Goal: Check status: Check status

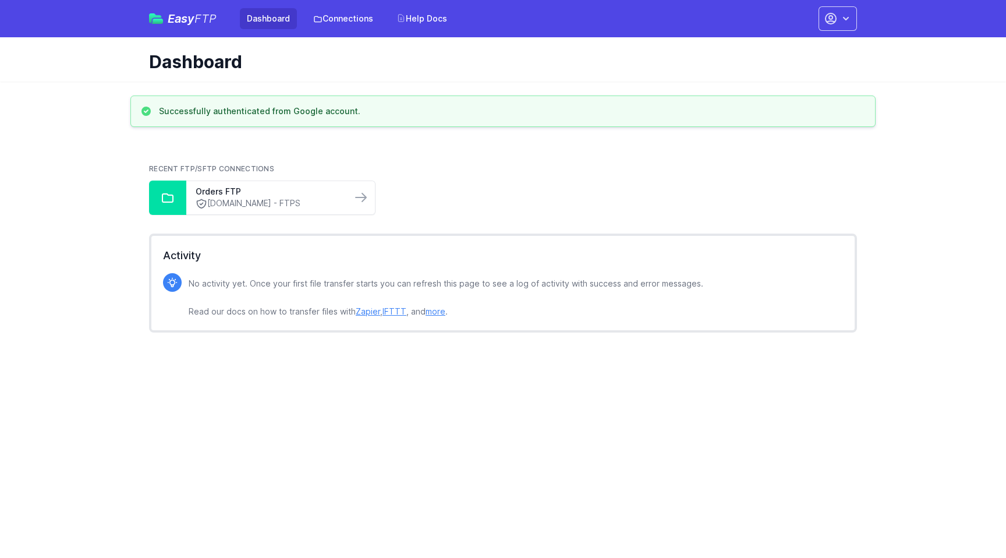
click at [480, 179] on div "Recent FTP/SFTP Connections Orders FTP ftps.micahtek.com - FTPS" at bounding box center [503, 189] width 708 height 51
click at [326, 203] on link "ftps.micahtek.com - FTPS" at bounding box center [269, 203] width 147 height 12
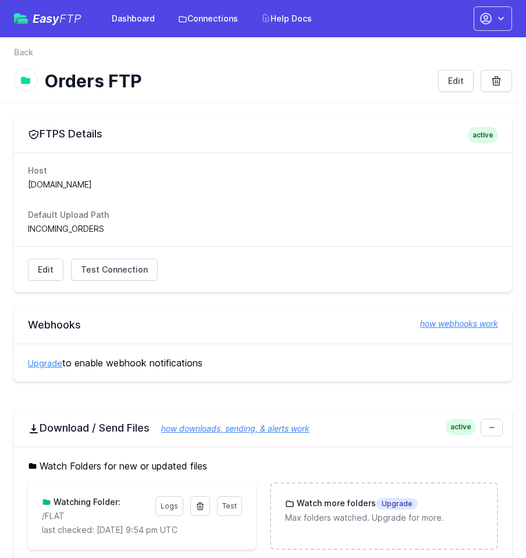
click at [310, 101] on div "FTPS Details active Host ftps.micahtek.com Default Upload Path INCOMING_ORDERS …" at bounding box center [263, 492] width 526 height 783
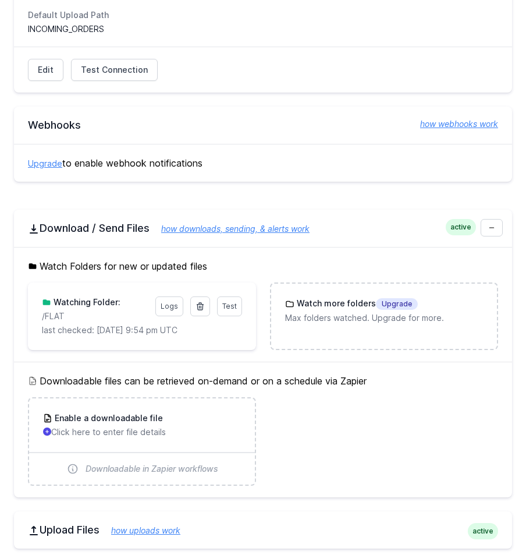
scroll to position [327, 0]
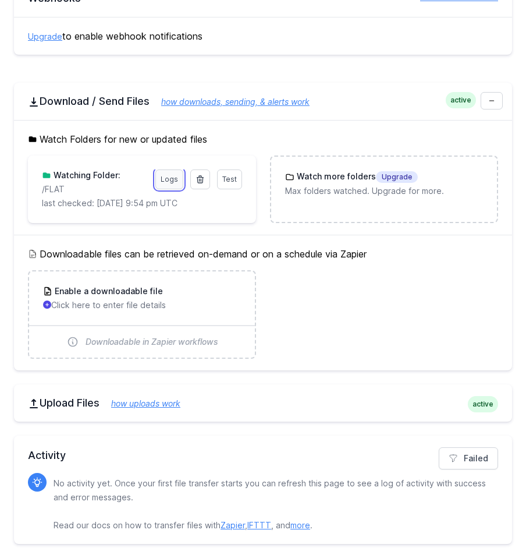
click at [171, 182] on link "Logs" at bounding box center [169, 179] width 28 height 20
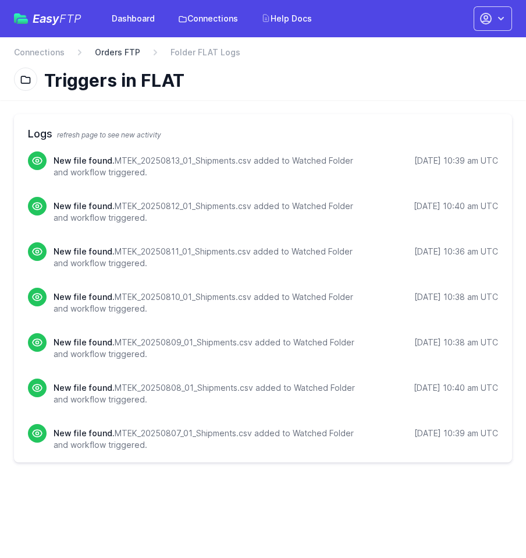
click at [121, 51] on link "Orders FTP" at bounding box center [117, 53] width 45 height 12
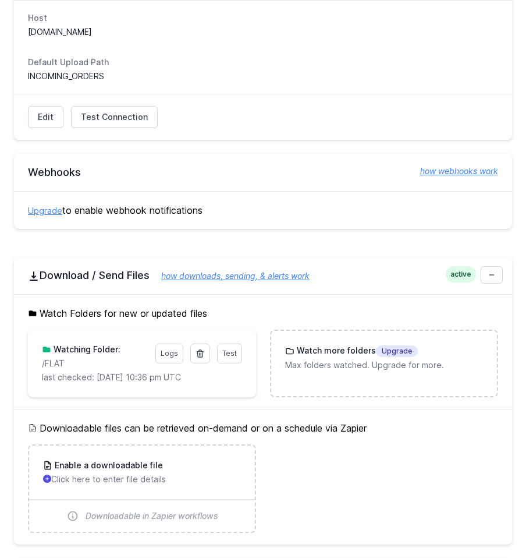
scroll to position [327, 0]
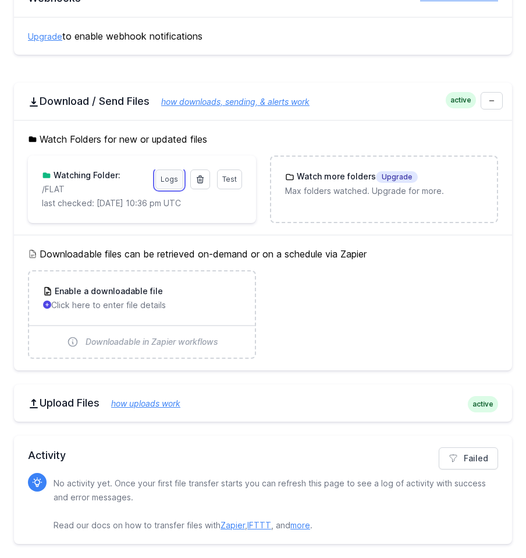
click at [174, 183] on link "Logs" at bounding box center [169, 179] width 28 height 20
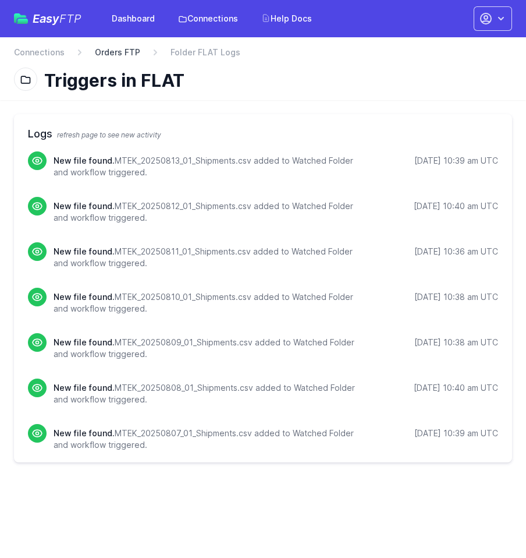
click at [114, 56] on link "Orders FTP" at bounding box center [117, 53] width 45 height 12
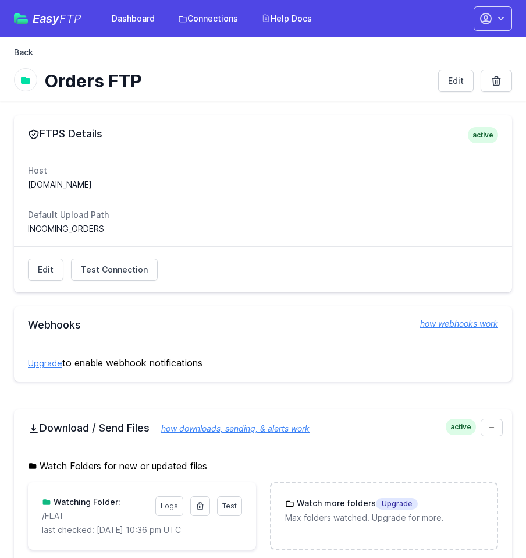
click at [28, 55] on link "Back" at bounding box center [23, 53] width 19 height 12
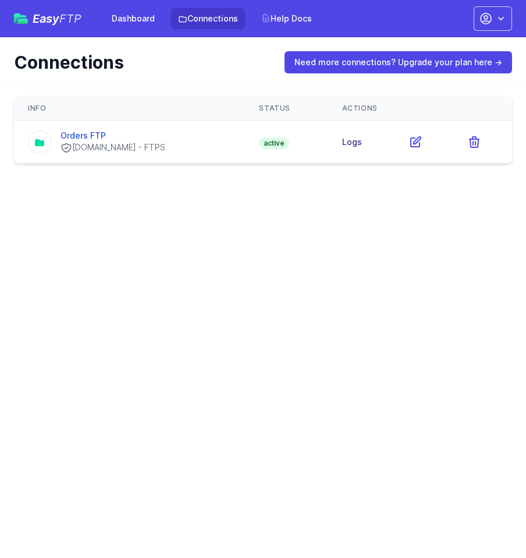
click at [359, 146] on td "Logs" at bounding box center [361, 142] width 67 height 43
click at [204, 178] on html "Easy FTP Dashboard Connections Help Docs Account Settings Your Profile Contact …" at bounding box center [263, 89] width 526 height 178
